Goal: Information Seeking & Learning: Learn about a topic

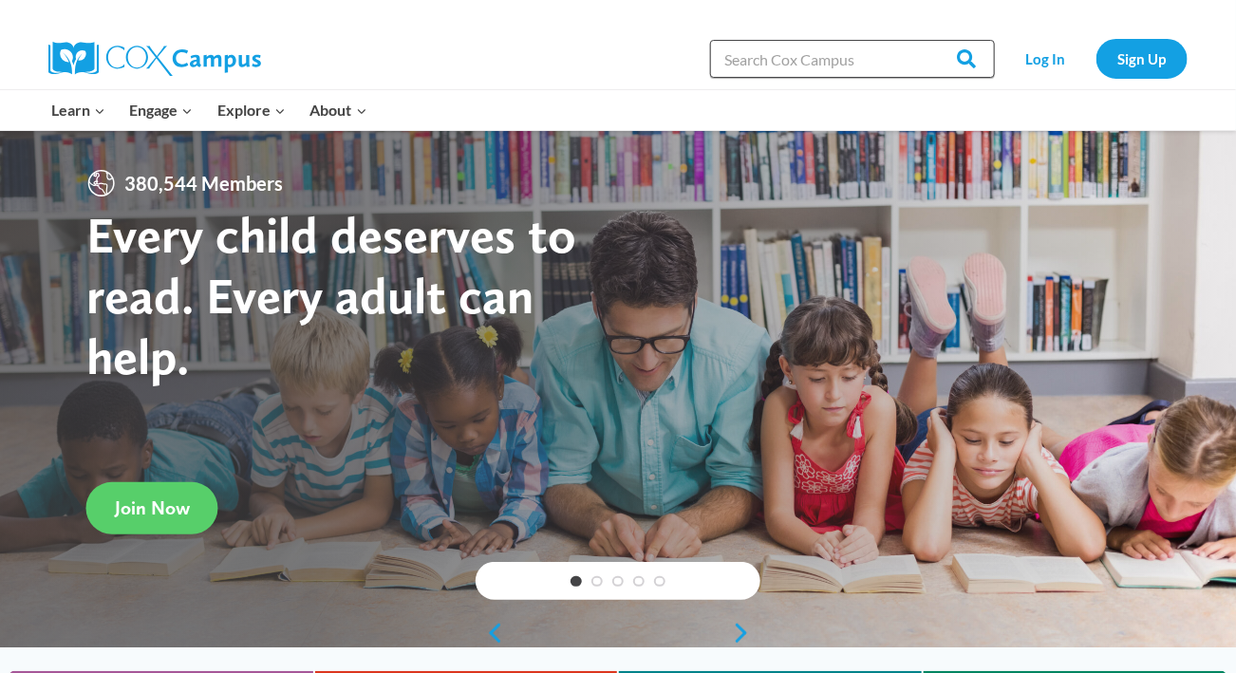
click at [816, 67] on input "Search in https://coxcampus.org/" at bounding box center [852, 59] width 285 height 38
type input "blending"
click at [921, 40] on input "Search" at bounding box center [958, 59] width 74 height 38
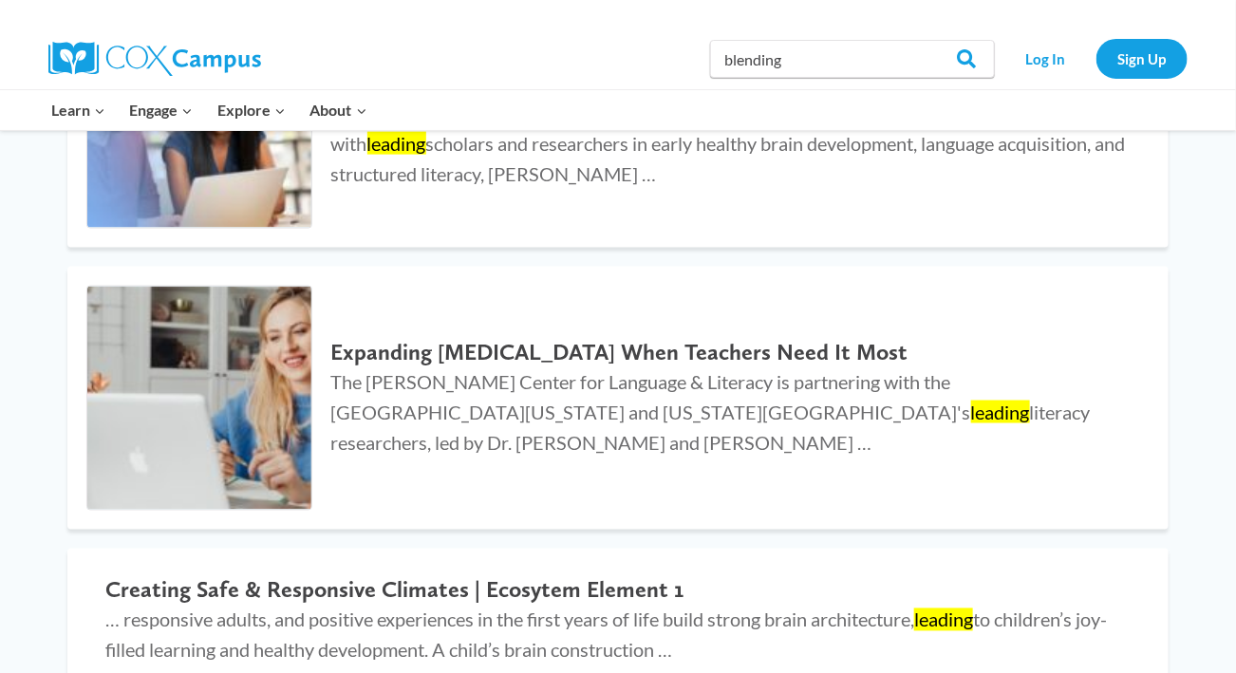
scroll to position [833, 0]
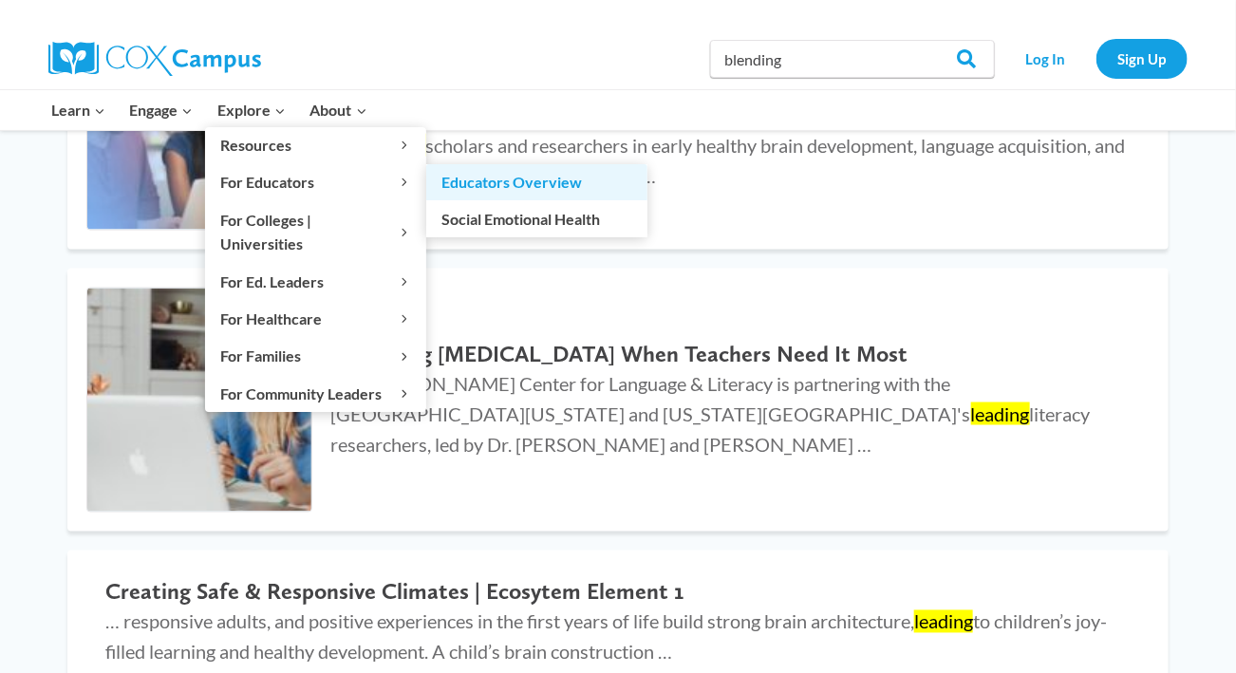
click at [477, 185] on link "Educators Overview" at bounding box center [536, 182] width 221 height 36
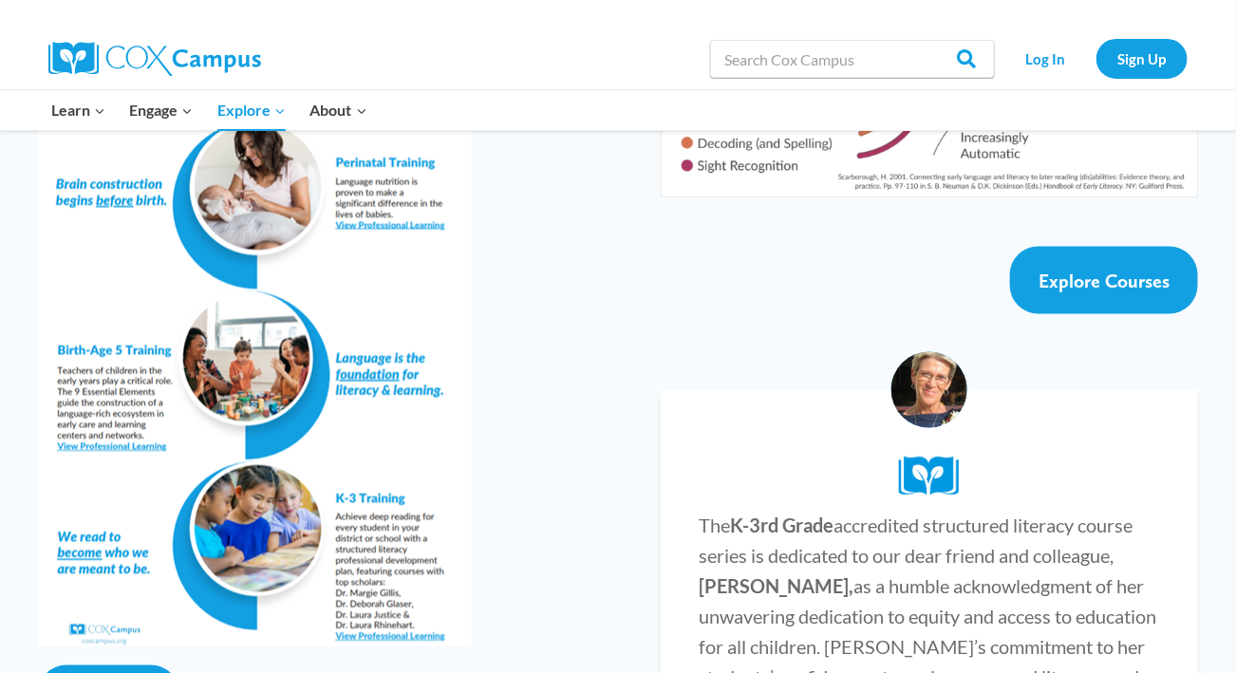
scroll to position [3458, 0]
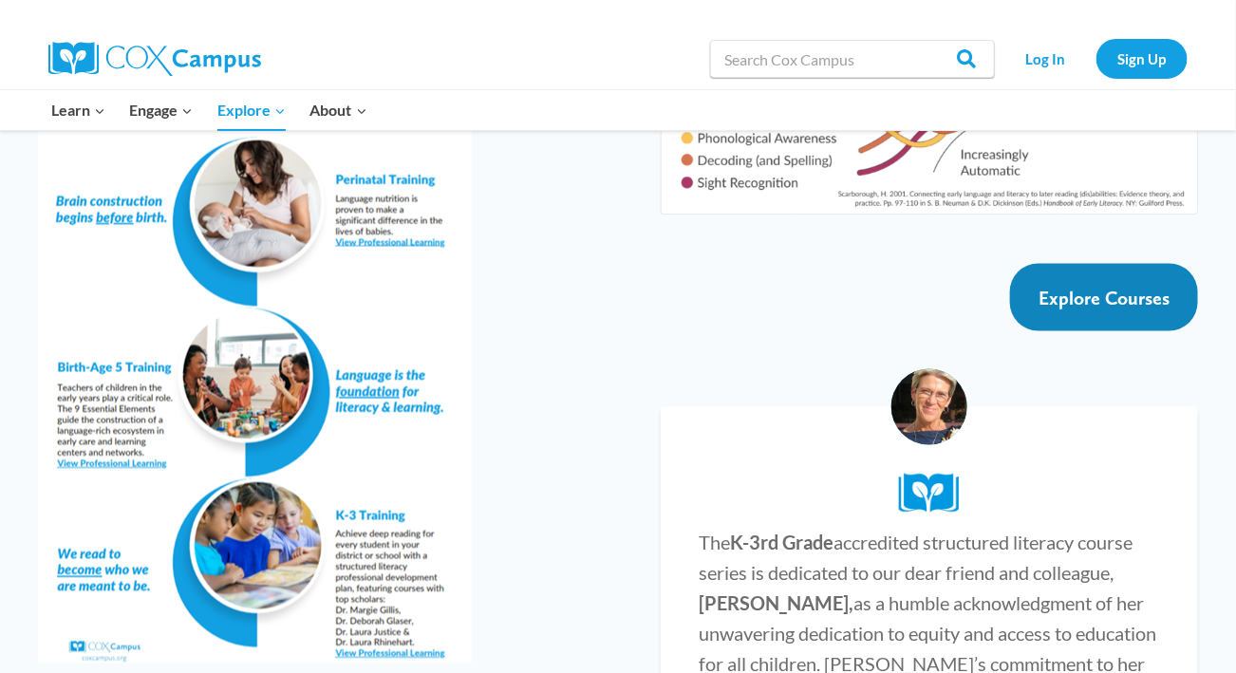
click at [1075, 287] on span "Explore Courses" at bounding box center [1103, 298] width 131 height 23
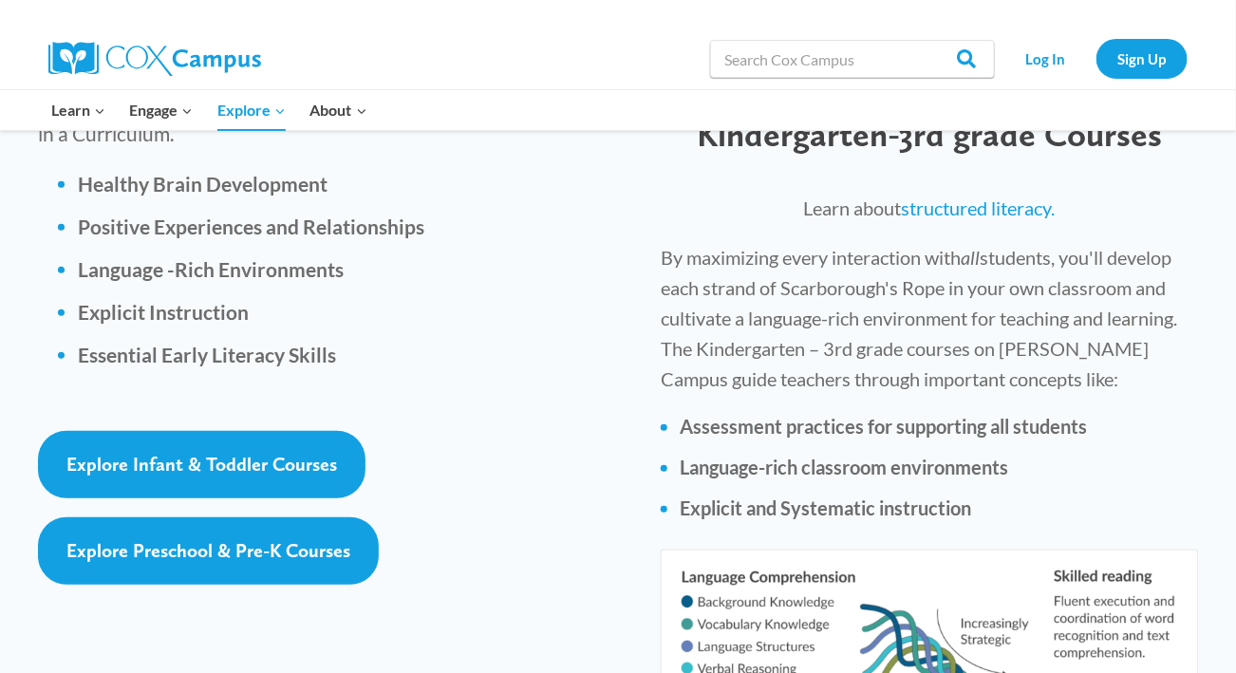
scroll to position [2656, 0]
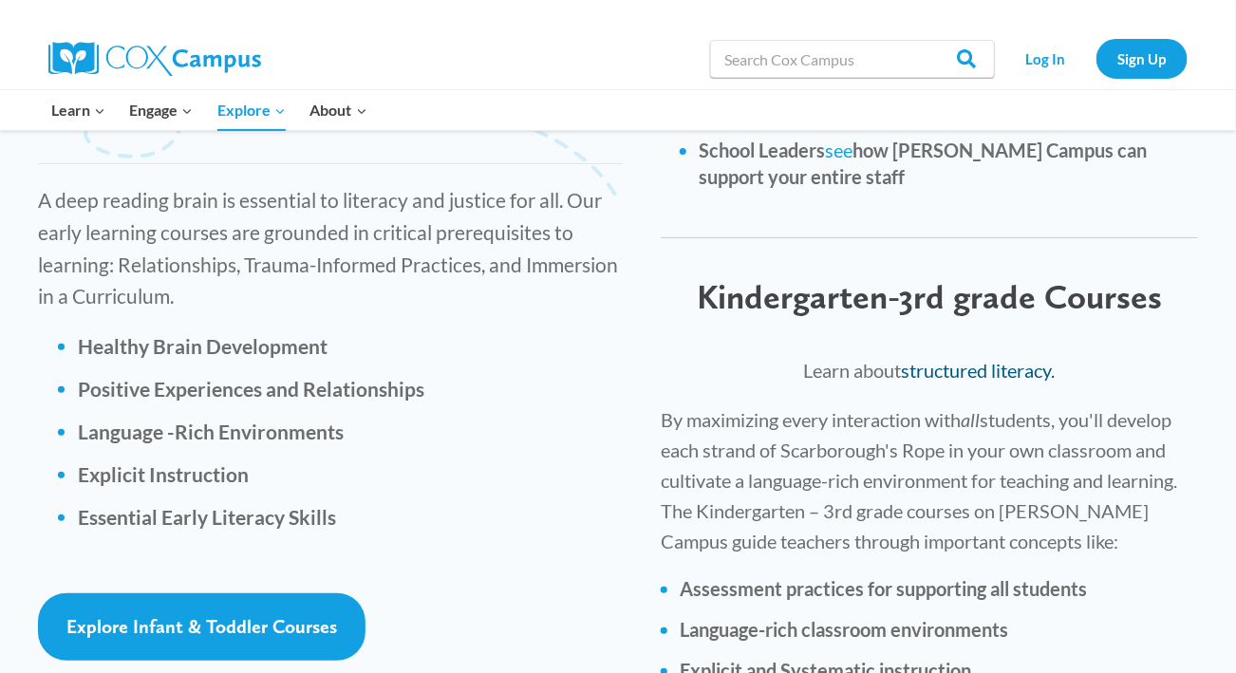
click at [1018, 359] on link "structured literacy." at bounding box center [979, 370] width 154 height 23
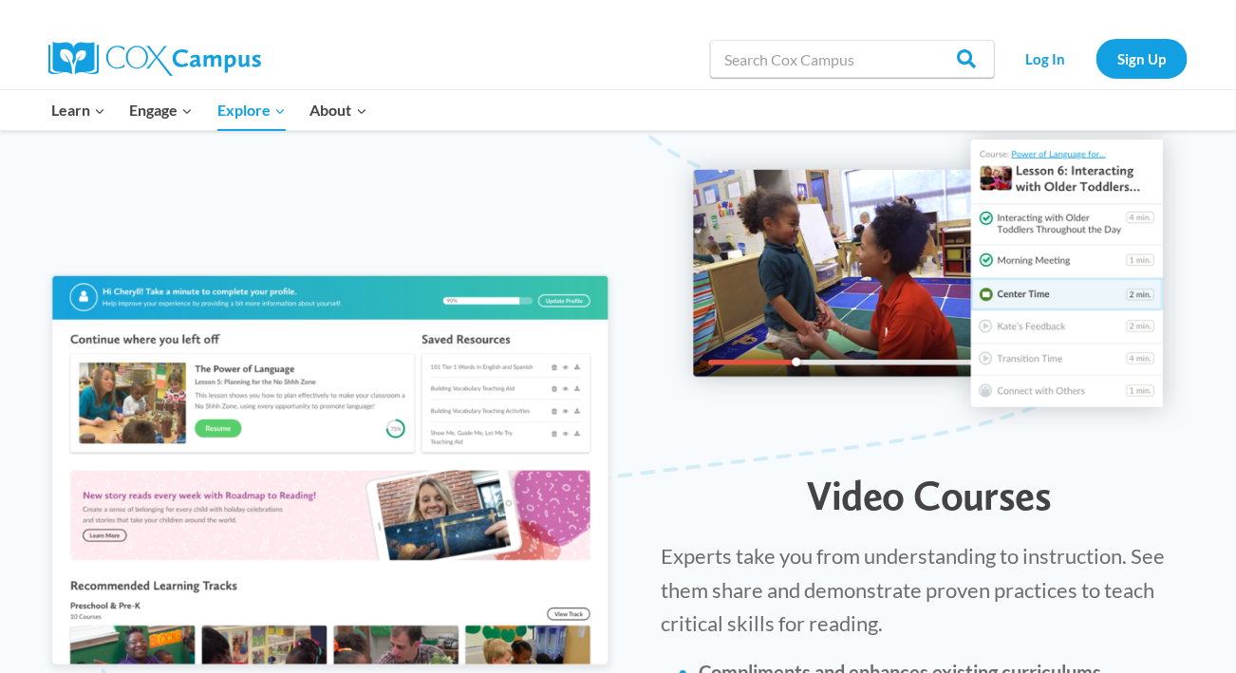
scroll to position [1971, 0]
click at [1054, 51] on link "Log In" at bounding box center [1045, 58] width 83 height 39
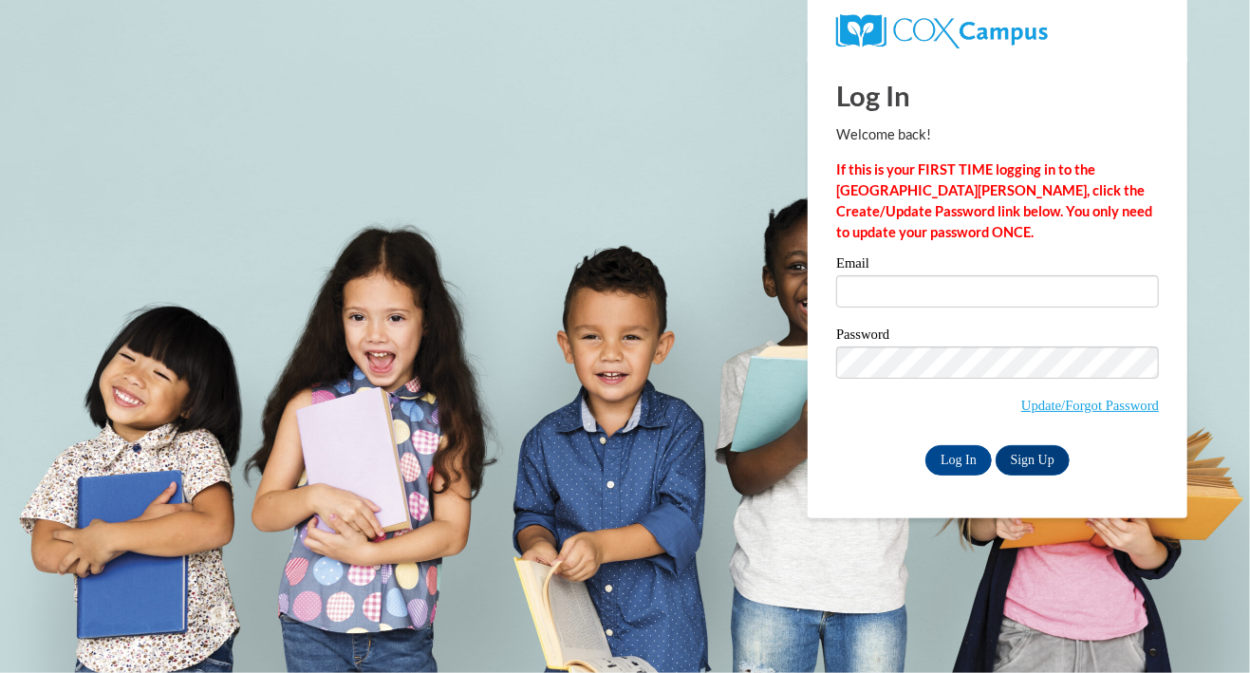
click at [862, 316] on div "Email" at bounding box center [997, 288] width 323 height 65
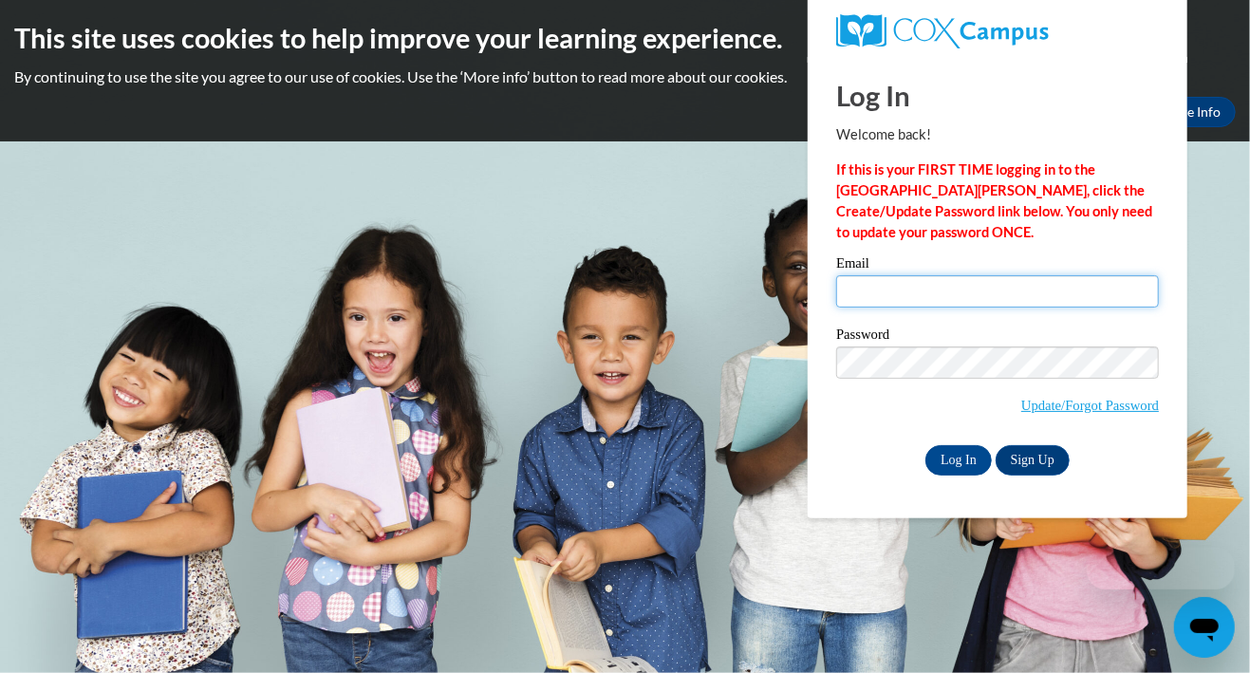
click at [869, 301] on input "Email" at bounding box center [997, 291] width 323 height 32
type input "[EMAIL_ADDRESS][PERSON_NAME][DOMAIN_NAME]"
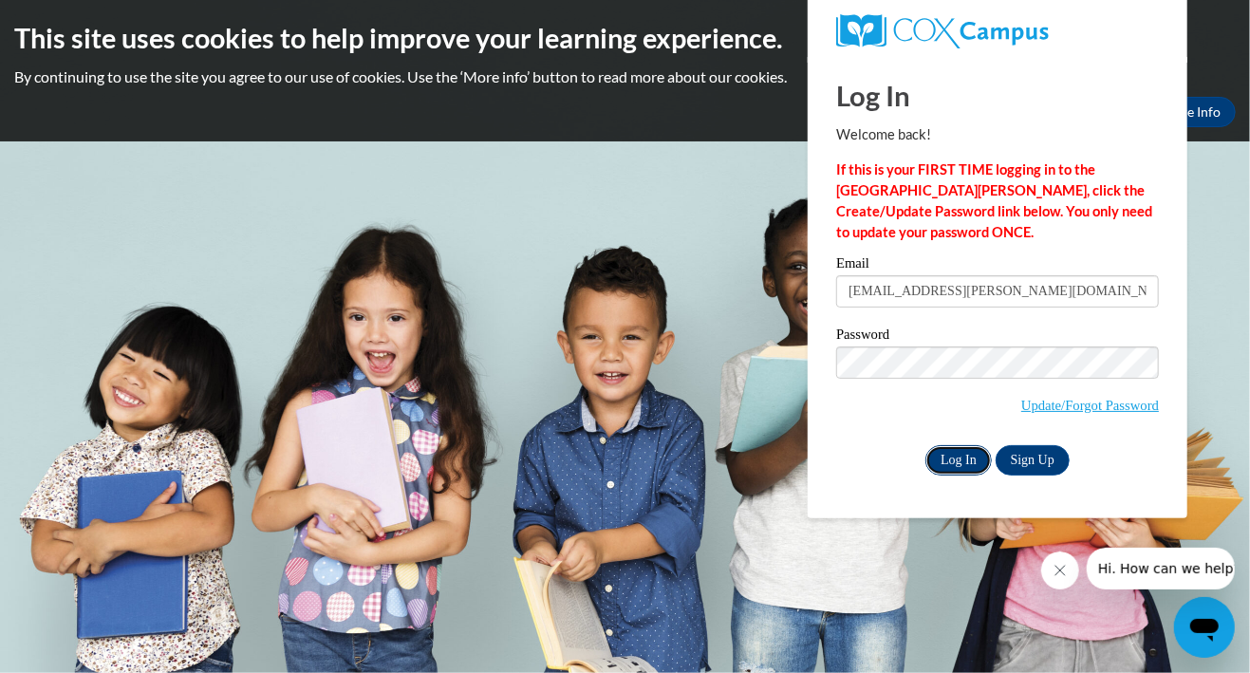
click at [941, 459] on input "Log In" at bounding box center [958, 460] width 66 height 30
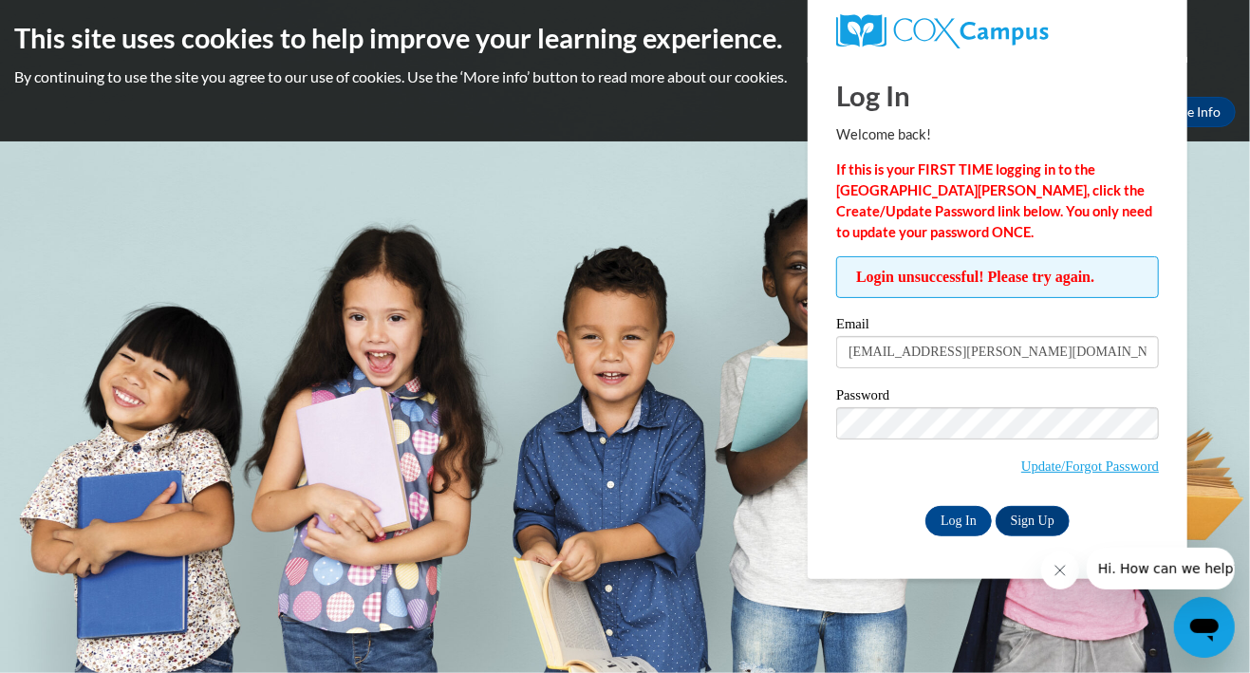
click at [1059, 567] on icon "Close message from company" at bounding box center [1059, 569] width 15 height 15
